Goal: Check status: Check status

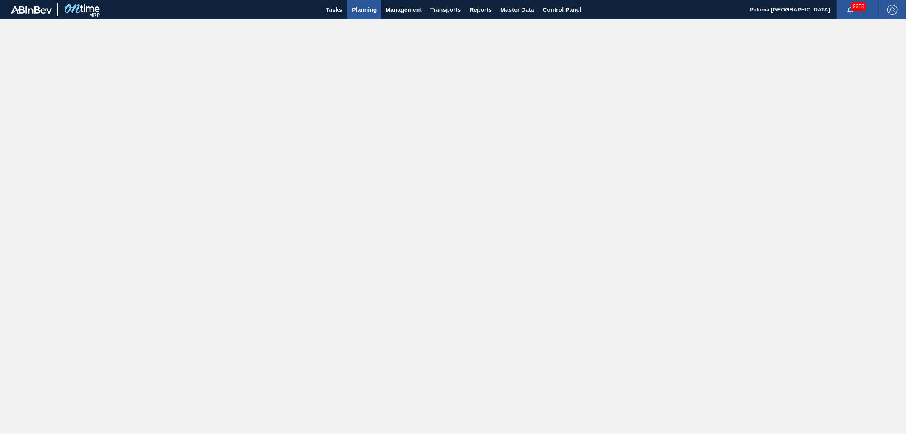
click at [359, 13] on span "Planning" at bounding box center [364, 10] width 25 height 10
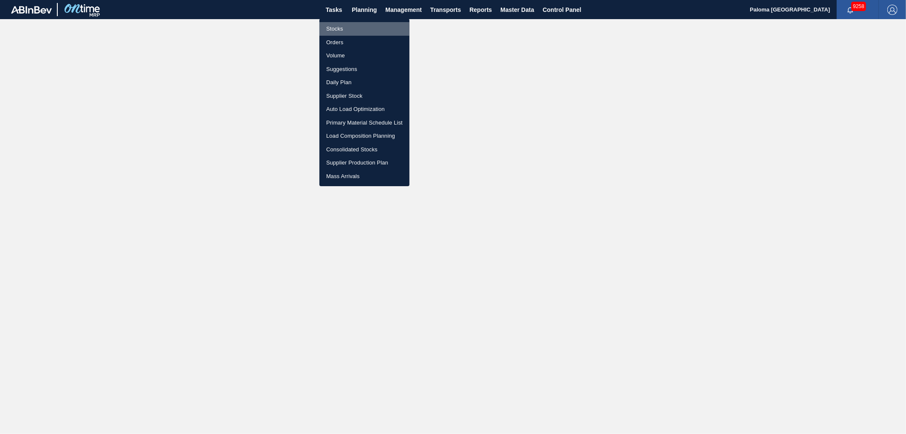
click at [362, 28] on li "Stocks" at bounding box center [364, 29] width 90 height 14
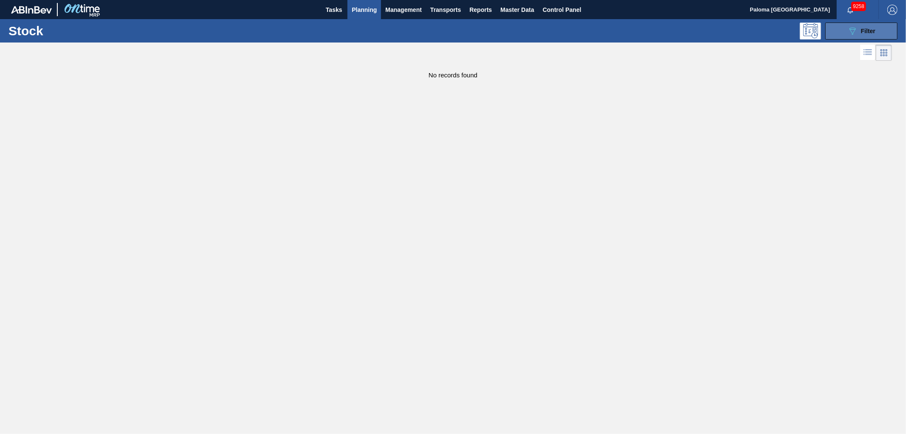
click at [815, 26] on div "089F7B8B-B2A5-4AFE-B5C0-19BA573D28AC Filter" at bounding box center [862, 31] width 28 height 10
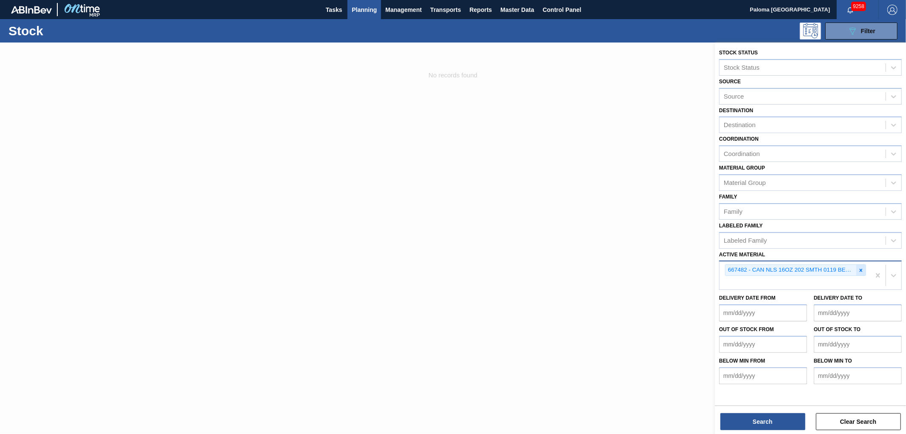
click at [815, 267] on icon at bounding box center [861, 270] width 6 height 6
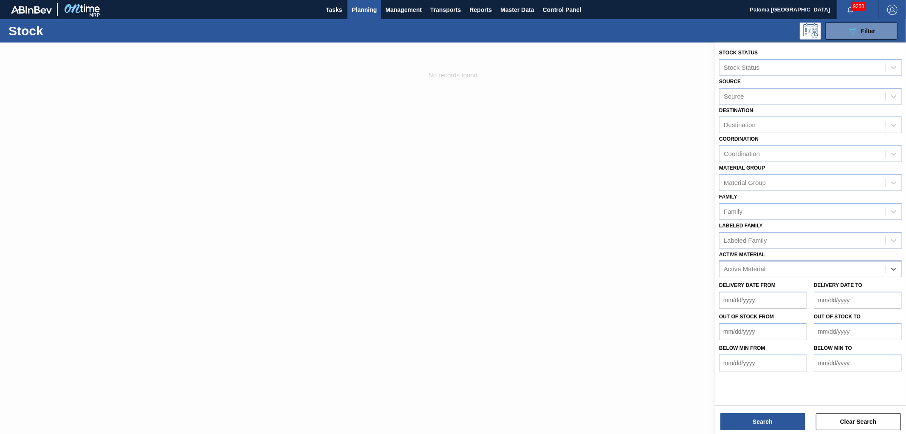
drag, startPoint x: 358, startPoint y: 1, endPoint x: 516, endPoint y: 39, distance: 162.6
click at [516, 39] on div "089F7B8B-B2A5-4AFE-B5C0-19BA573D28AC Filter" at bounding box center [520, 31] width 764 height 17
click at [377, 8] on button "Planning" at bounding box center [365, 9] width 34 height 19
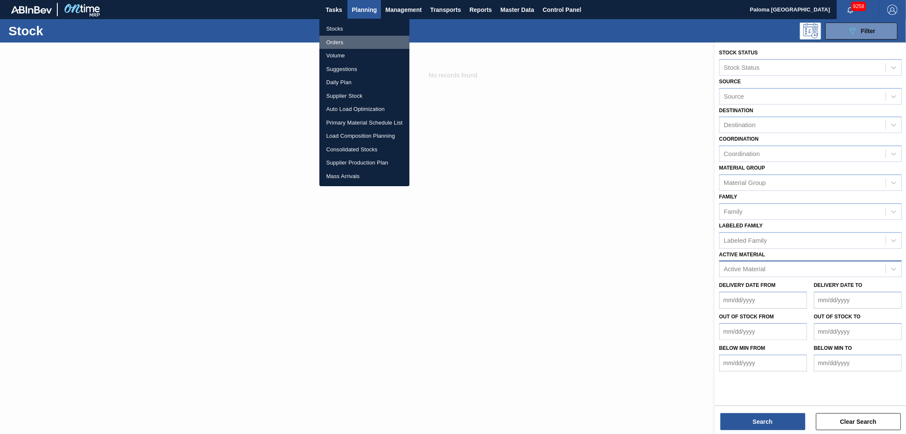
click at [336, 44] on li "Orders" at bounding box center [364, 43] width 90 height 14
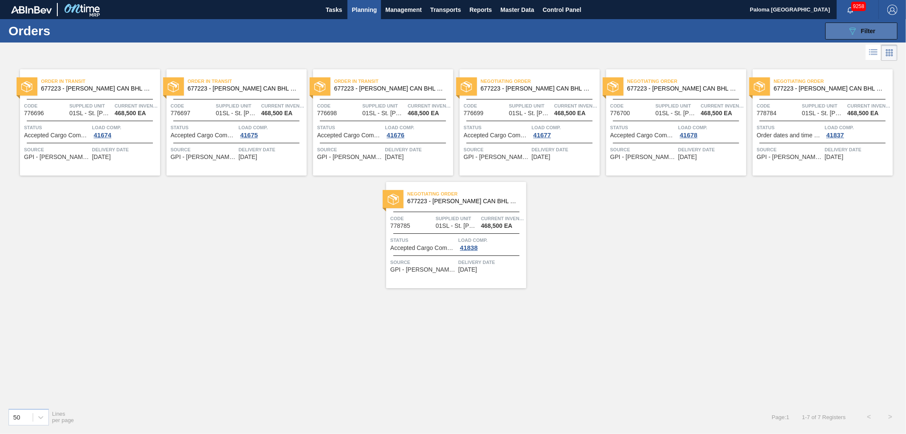
click at [815, 34] on button "089F7B8B-B2A5-4AFE-B5C0-19BA573D28AC Filter" at bounding box center [861, 31] width 72 height 17
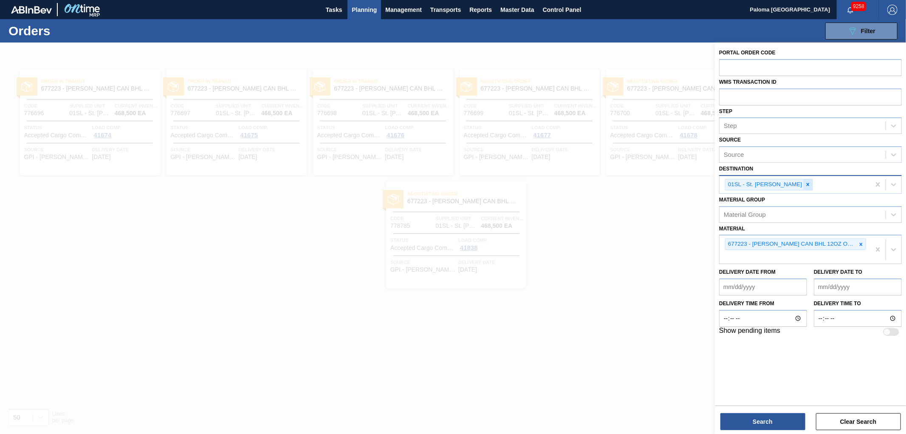
click at [805, 184] on icon at bounding box center [808, 184] width 6 height 6
click at [815, 241] on icon at bounding box center [861, 242] width 6 height 6
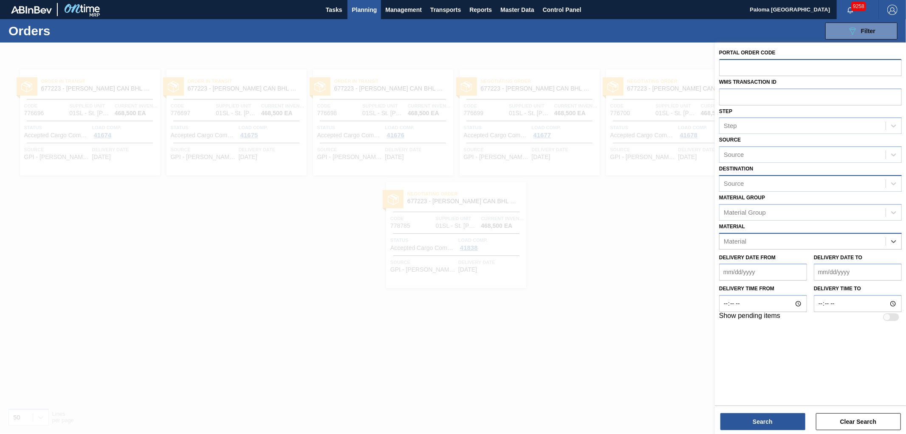
click at [735, 73] on input "text" at bounding box center [810, 67] width 183 height 16
type input "780856"
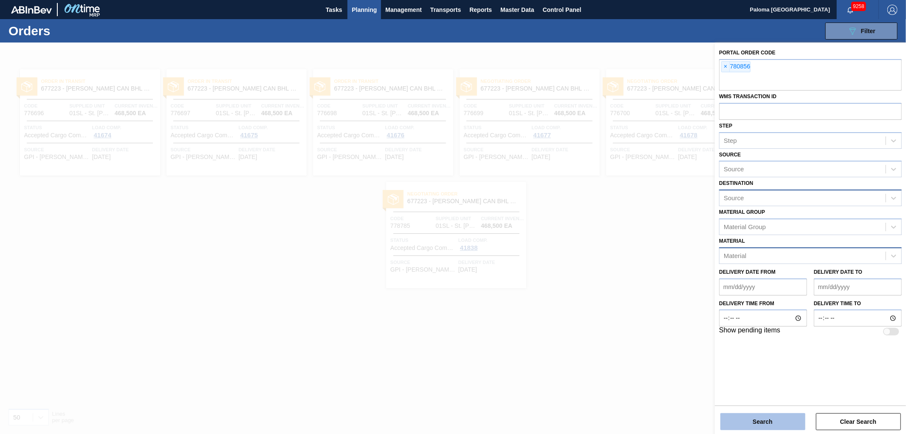
click at [782, 390] on button "Search" at bounding box center [763, 421] width 85 height 17
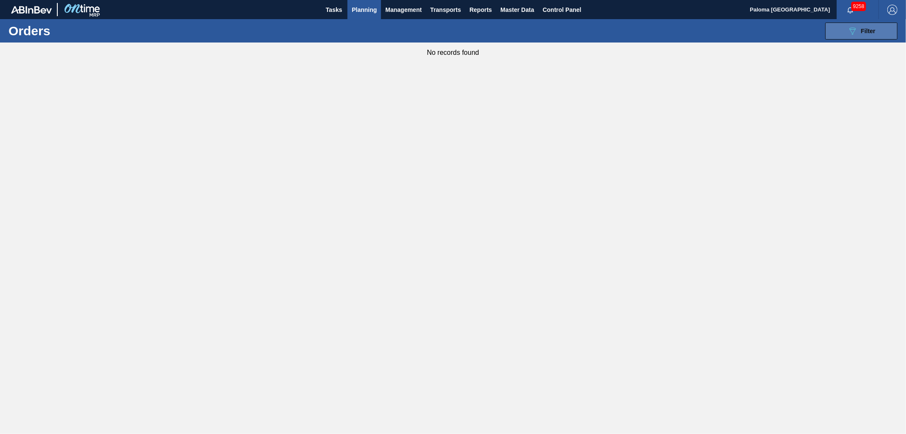
click at [815, 32] on span "Filter" at bounding box center [868, 31] width 14 height 7
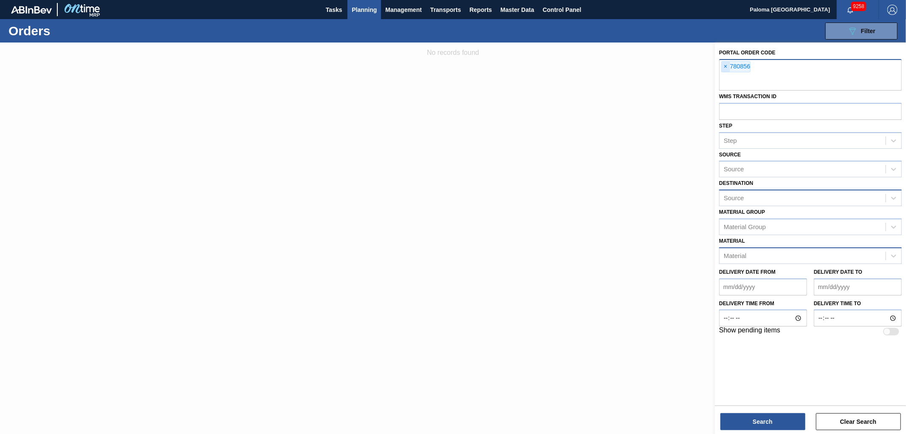
click at [726, 65] on span "×" at bounding box center [726, 67] width 8 height 10
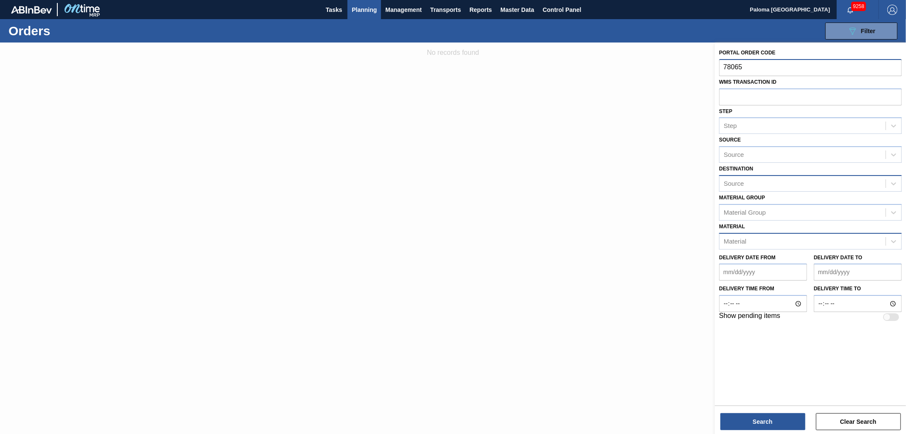
type input "780656"
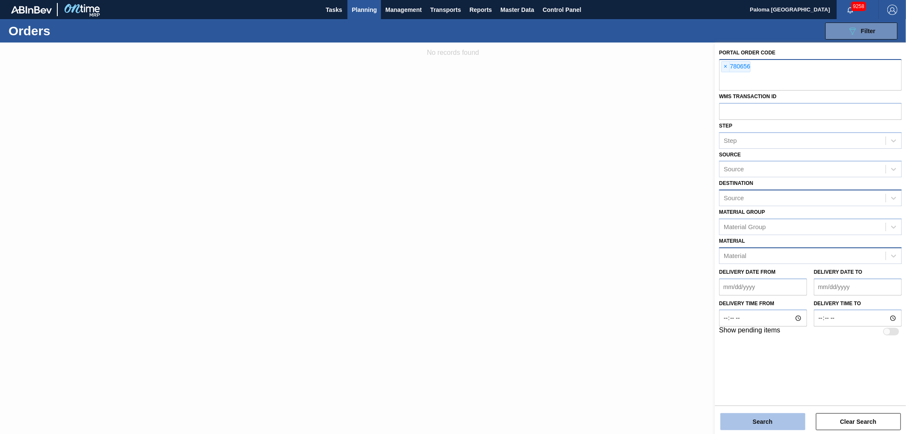
click at [782, 390] on button "Search" at bounding box center [763, 421] width 85 height 17
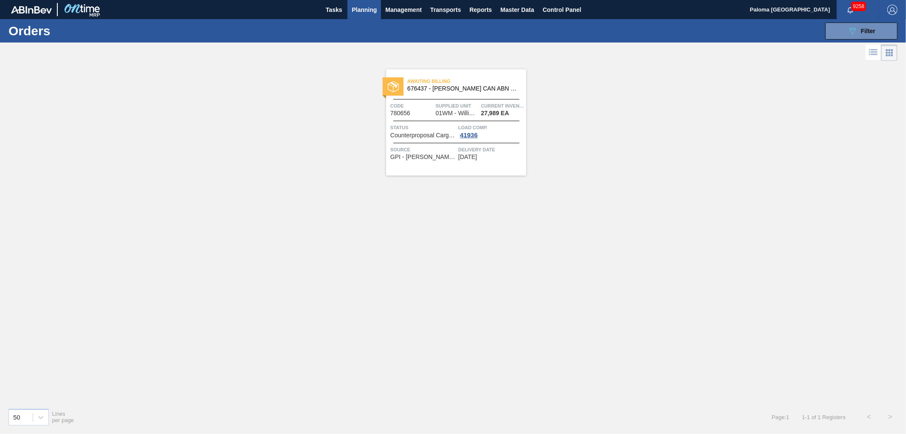
click at [440, 134] on span "Counterproposal Cargo composition" at bounding box center [423, 135] width 66 height 6
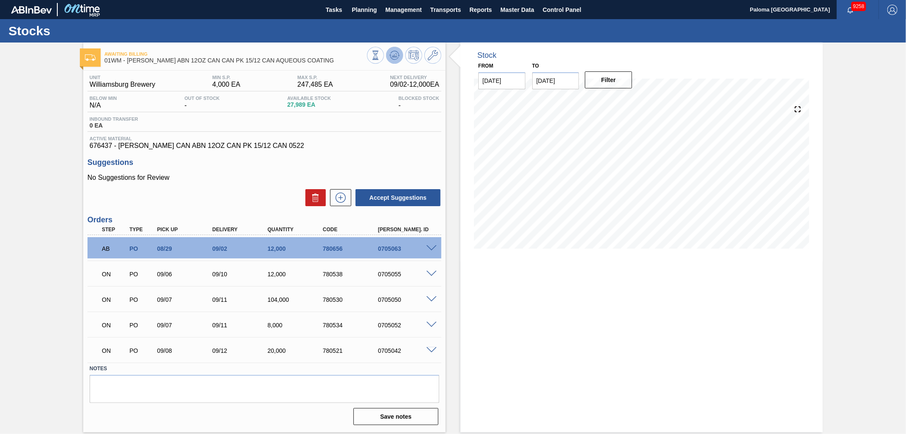
click at [394, 56] on icon at bounding box center [395, 55] width 6 height 4
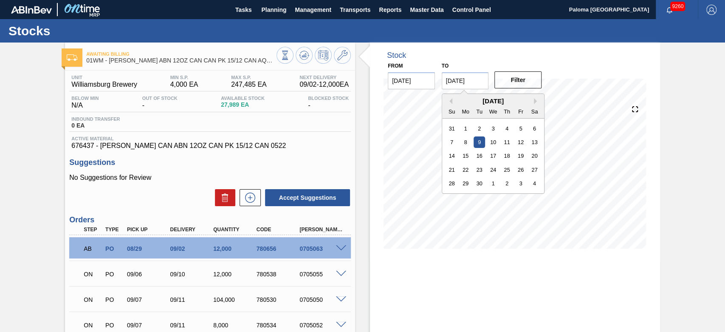
click at [476, 82] on input "[DATE]" at bounding box center [465, 80] width 47 height 17
click at [483, 183] on div "30" at bounding box center [479, 183] width 11 height 11
type input "[DATE]"
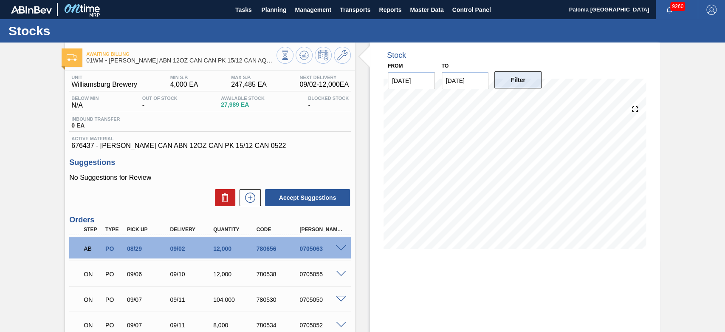
click at [520, 80] on button "Filter" at bounding box center [518, 79] width 47 height 17
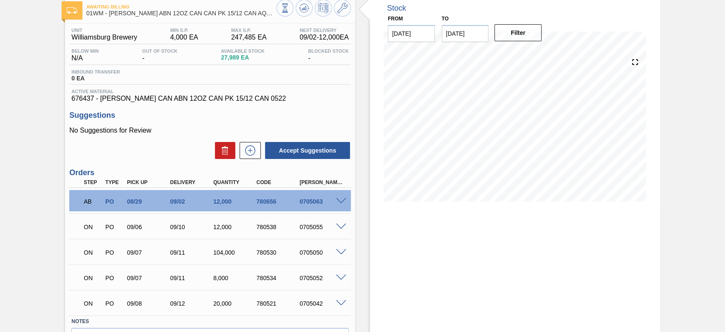
scroll to position [94, 0]
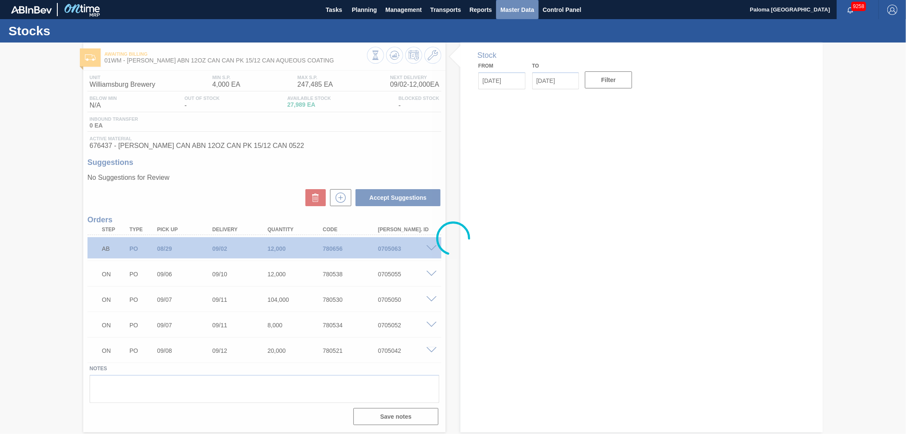
click at [517, 6] on span "Master Data" at bounding box center [517, 10] width 34 height 10
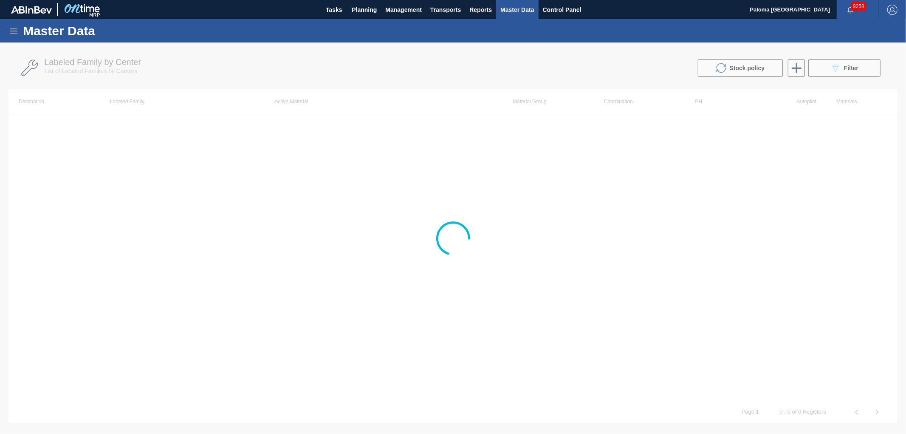
click at [12, 32] on icon at bounding box center [13, 31] width 10 height 10
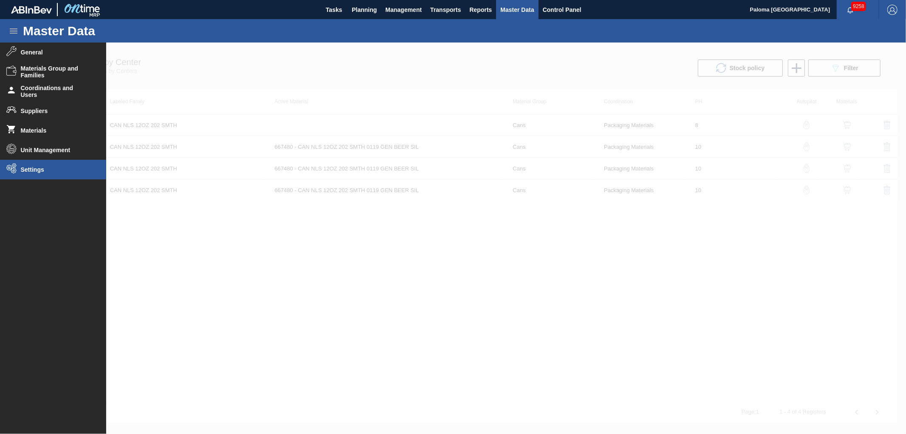
click at [51, 167] on span "Settings" at bounding box center [56, 169] width 70 height 7
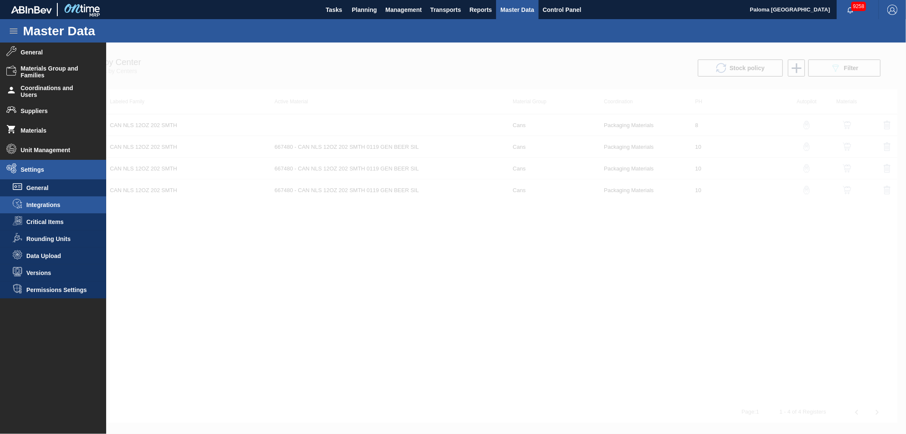
click at [46, 208] on li "Integrations" at bounding box center [53, 204] width 106 height 17
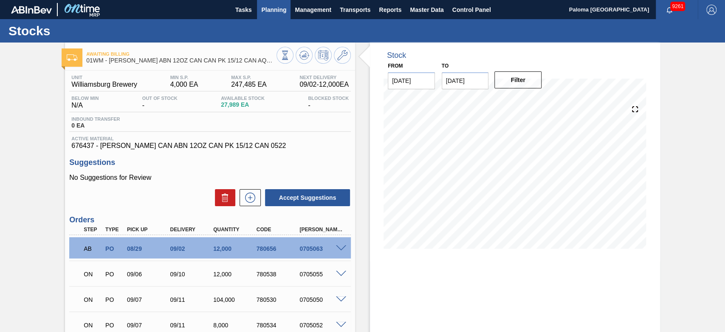
click at [282, 11] on span "Planning" at bounding box center [273, 10] width 25 height 10
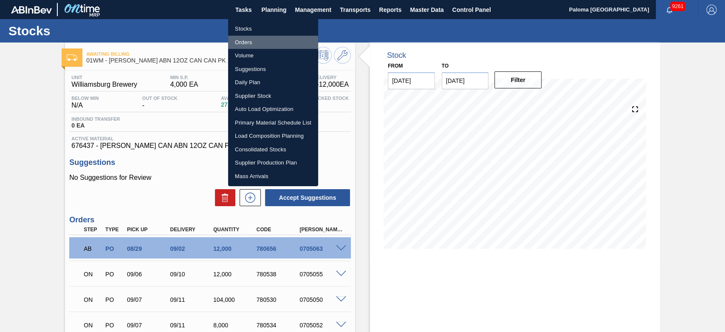
click at [253, 43] on li "Orders" at bounding box center [273, 43] width 90 height 14
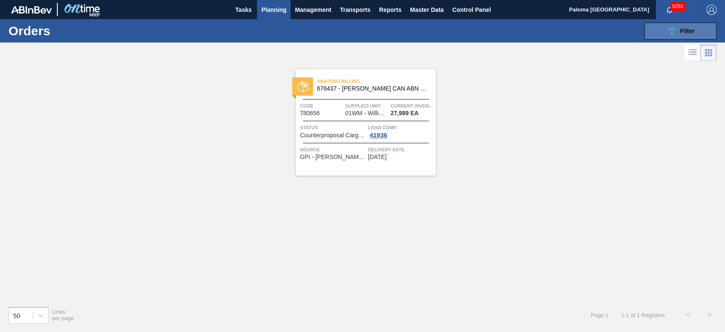
click at [664, 35] on button "089F7B8B-B2A5-4AFE-B5C0-19BA573D28AC Filter" at bounding box center [680, 31] width 72 height 17
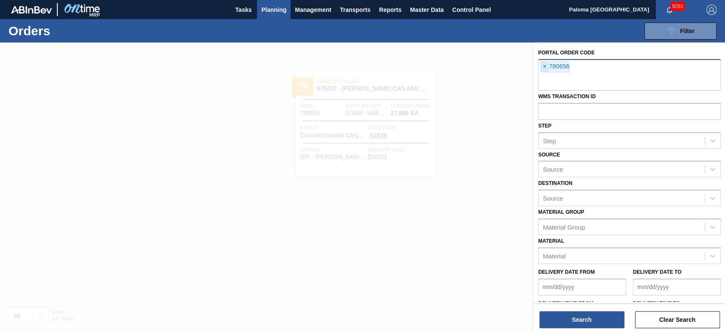
click at [544, 63] on span "×" at bounding box center [545, 67] width 8 height 10
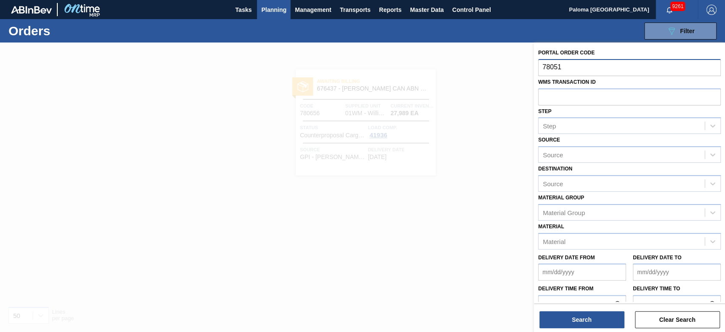
type input "780518"
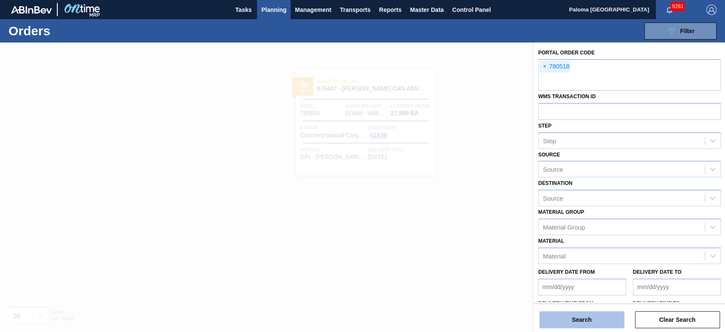
click at [602, 323] on button "Search" at bounding box center [582, 319] width 85 height 17
